Goal: Task Accomplishment & Management: Manage account settings

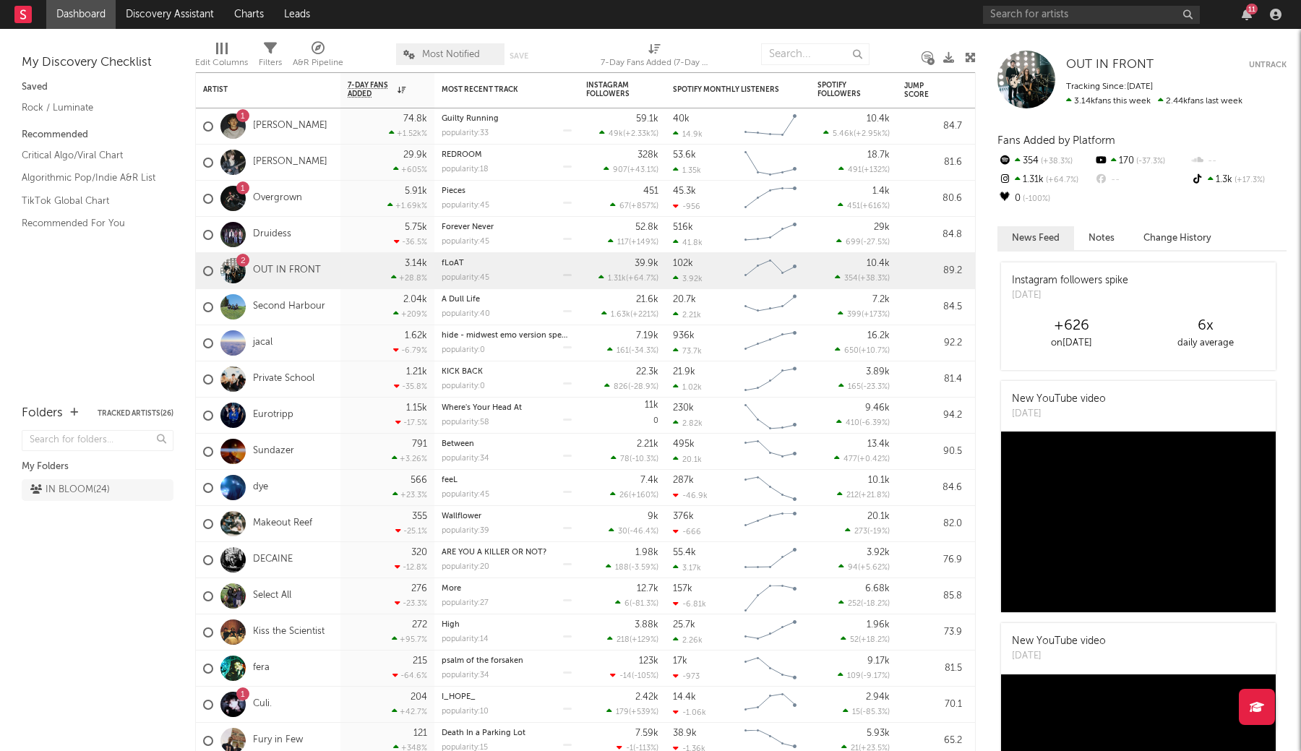
click at [445, 50] on span "Most Notified" at bounding box center [451, 54] width 58 height 9
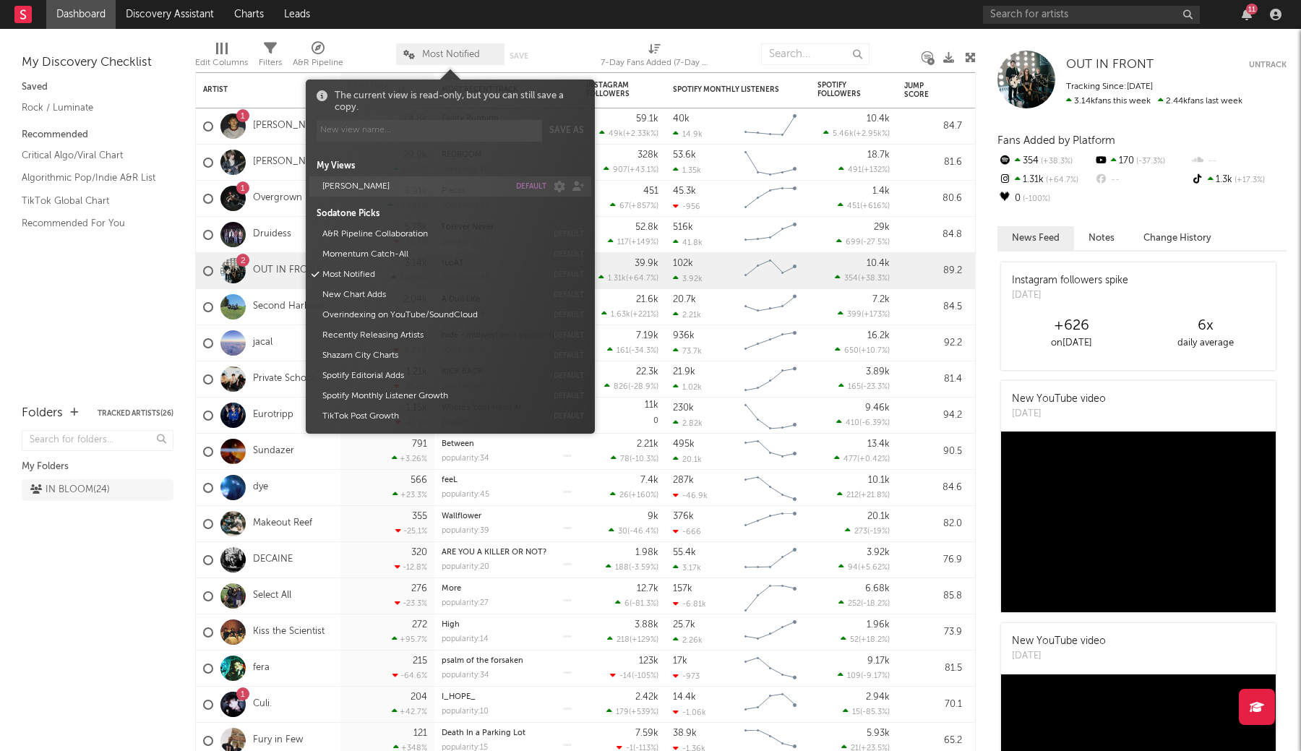
click at [524, 187] on button "default" at bounding box center [531, 186] width 30 height 7
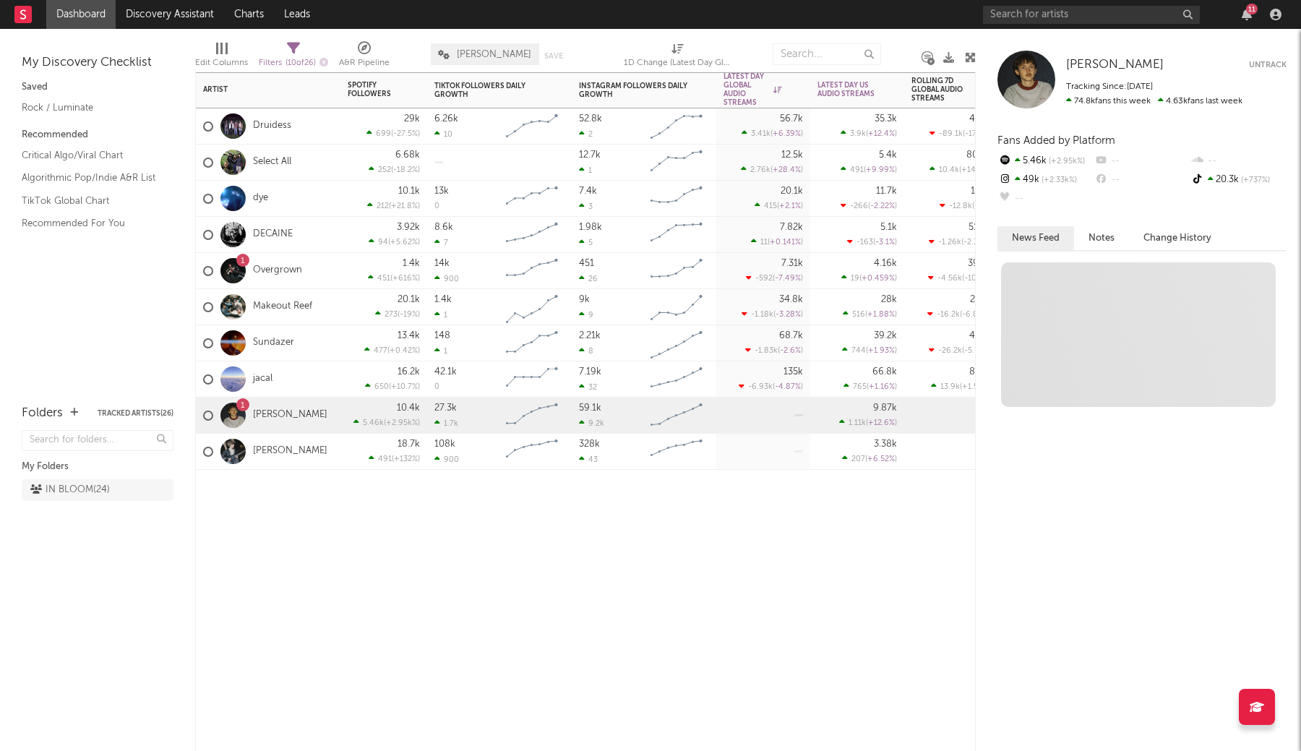
click at [319, 594] on div "Artist Notifications Spotify Followers 7d Change WoW % Change TikTok Followers …" at bounding box center [585, 411] width 781 height 679
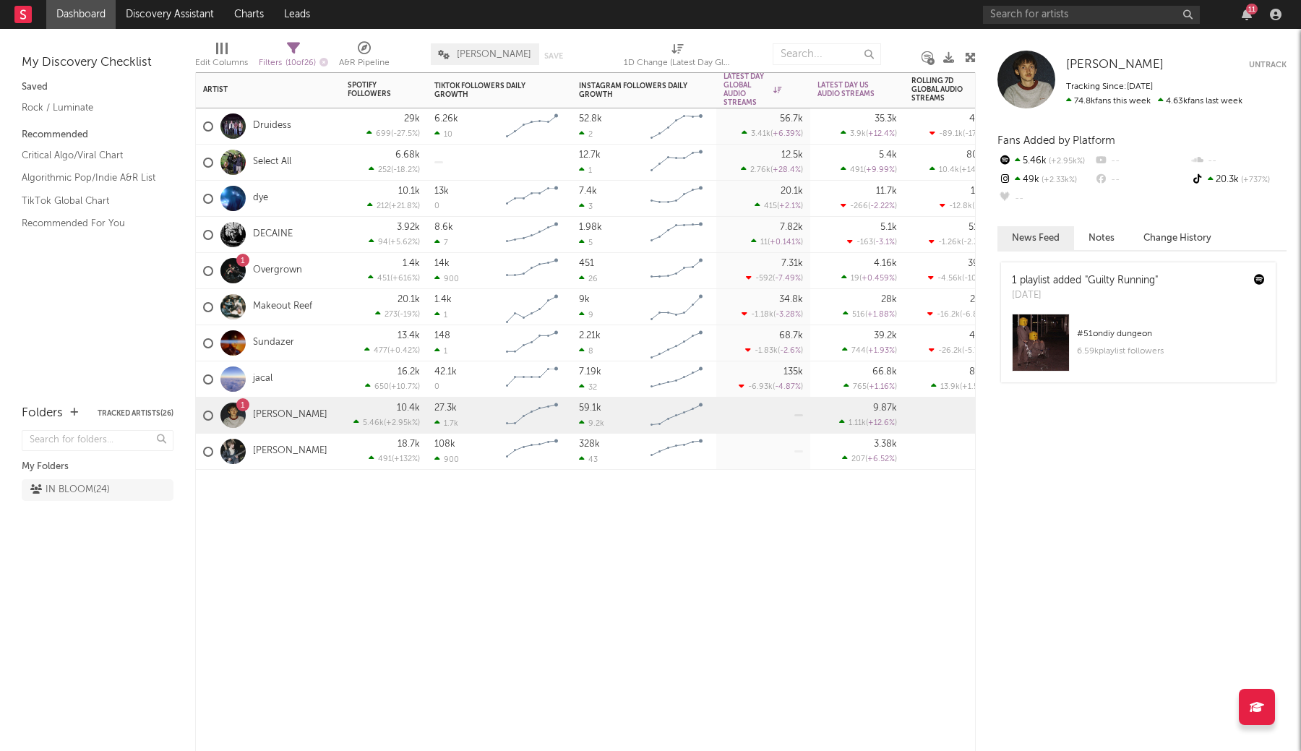
click at [127, 413] on button "Tracked Artists ( 26 )" at bounding box center [136, 413] width 76 height 7
click at [778, 30] on div "Edit Columns Filters ( 10 of 26 ) A&R Pipeline LUKE Save Save as 1D Change (Lat…" at bounding box center [585, 50] width 781 height 43
